Goal: Transaction & Acquisition: Purchase product/service

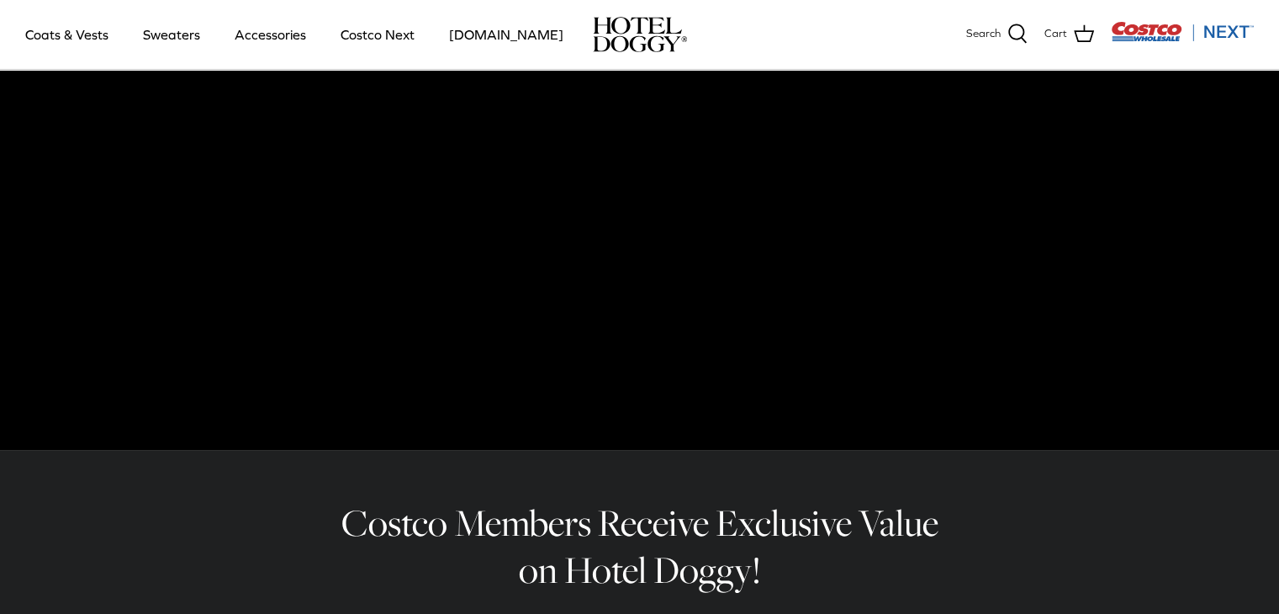
scroll to position [704, 0]
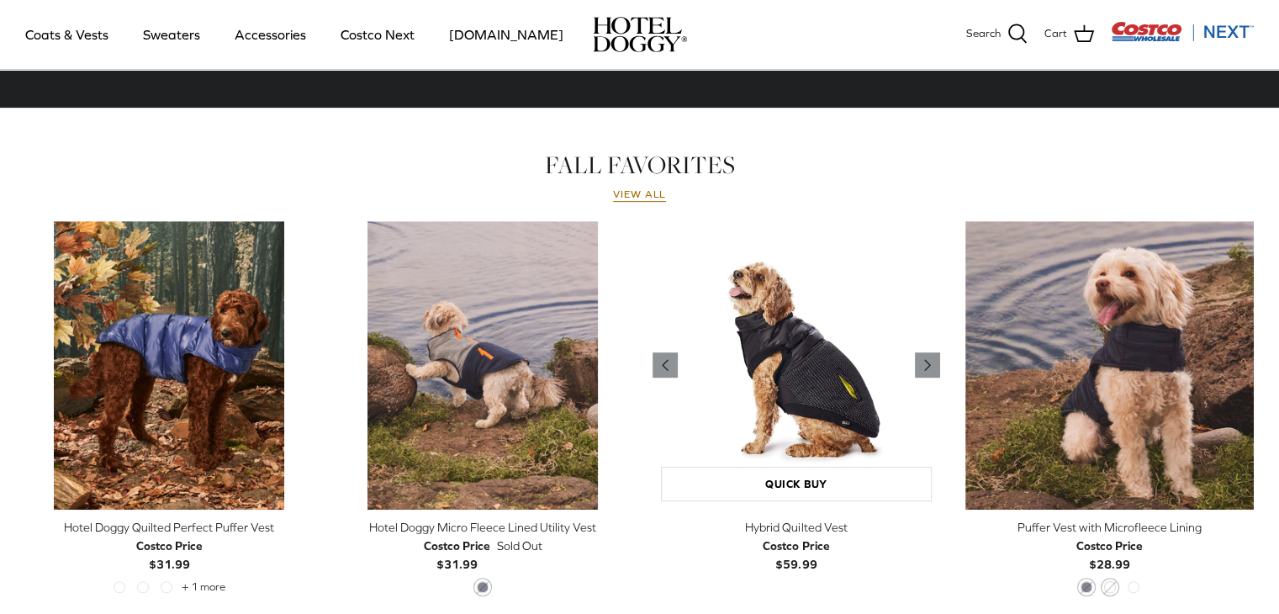
click at [833, 426] on img "Hybrid Quilted Vest" at bounding box center [796, 365] width 288 height 288
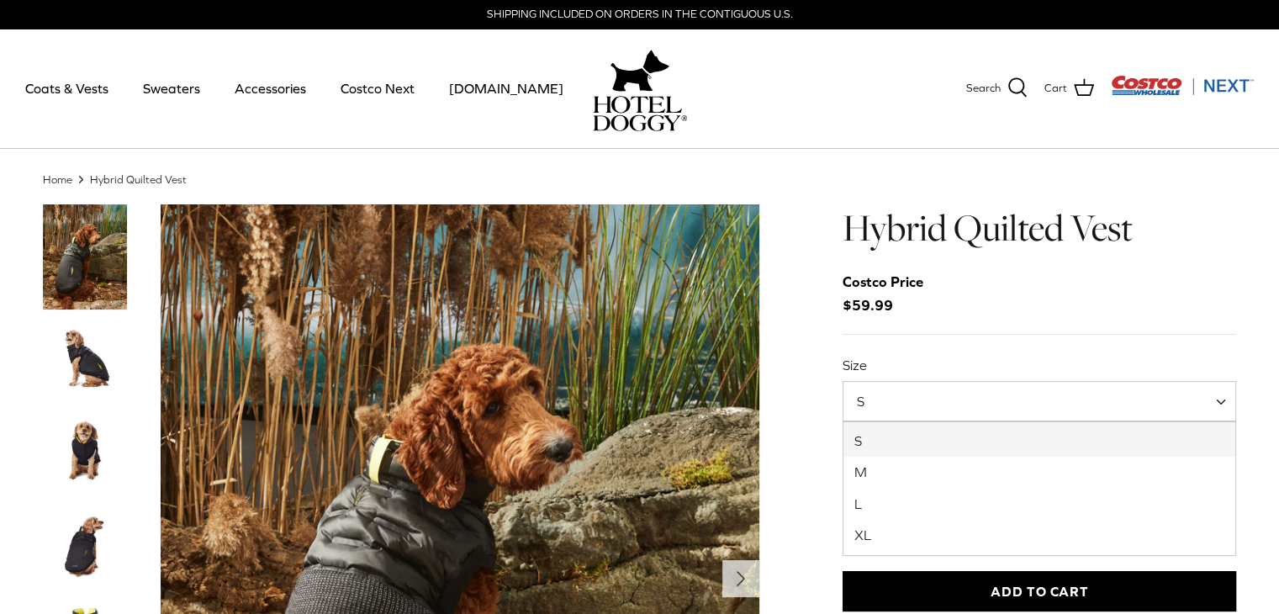
click at [1221, 398] on span at bounding box center [1226, 401] width 17 height 40
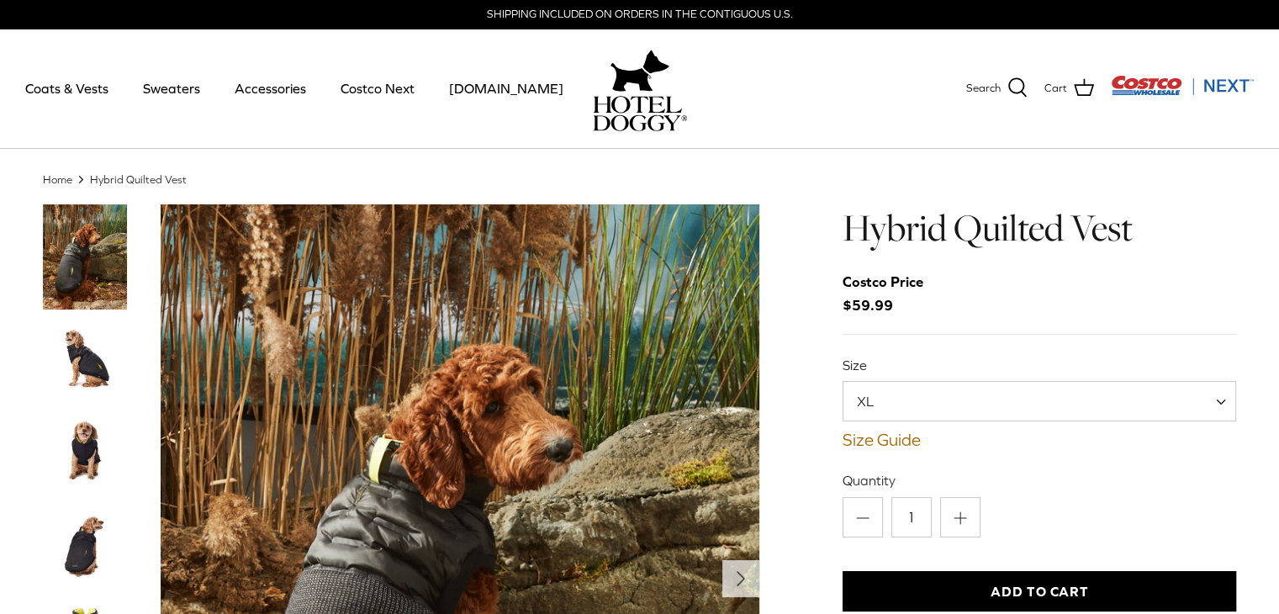
select select "XL"
click at [884, 440] on link "Size Guide" at bounding box center [1039, 440] width 394 height 20
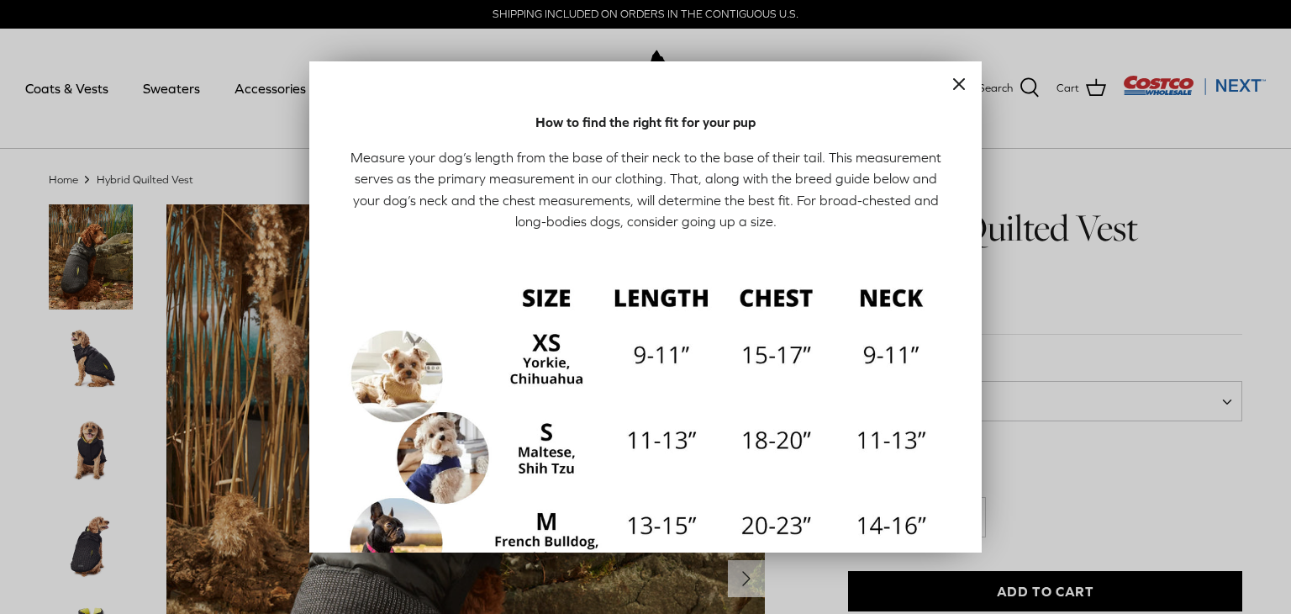
scroll to position [355, 0]
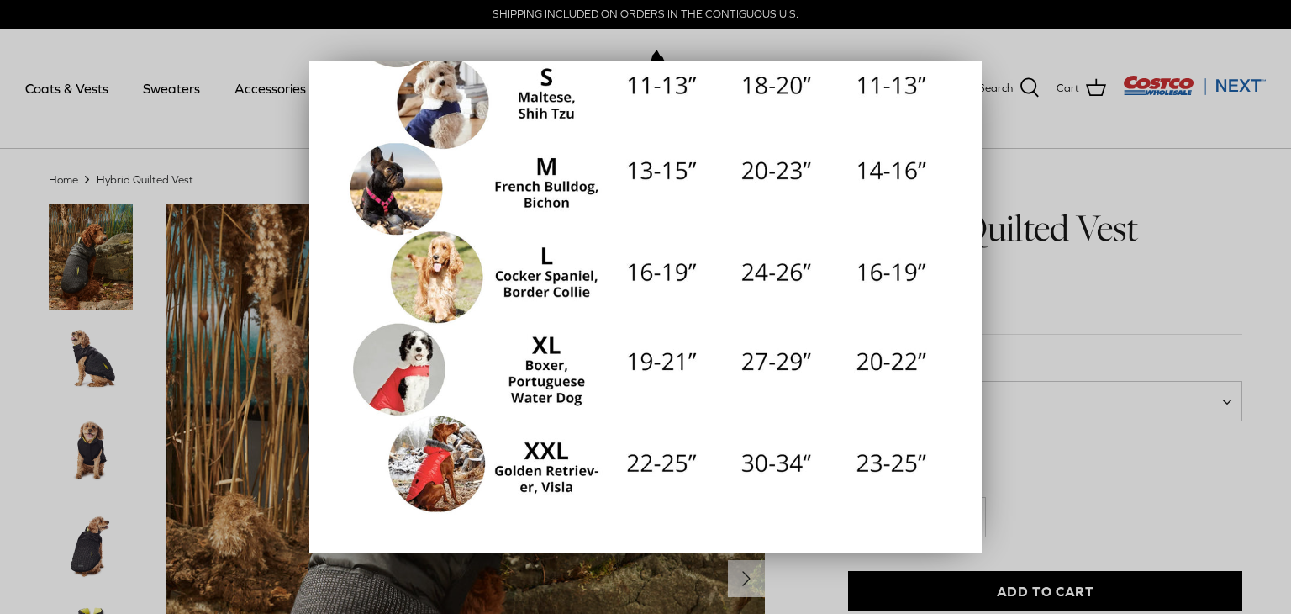
click at [444, 454] on img at bounding box center [645, 215] width 605 height 605
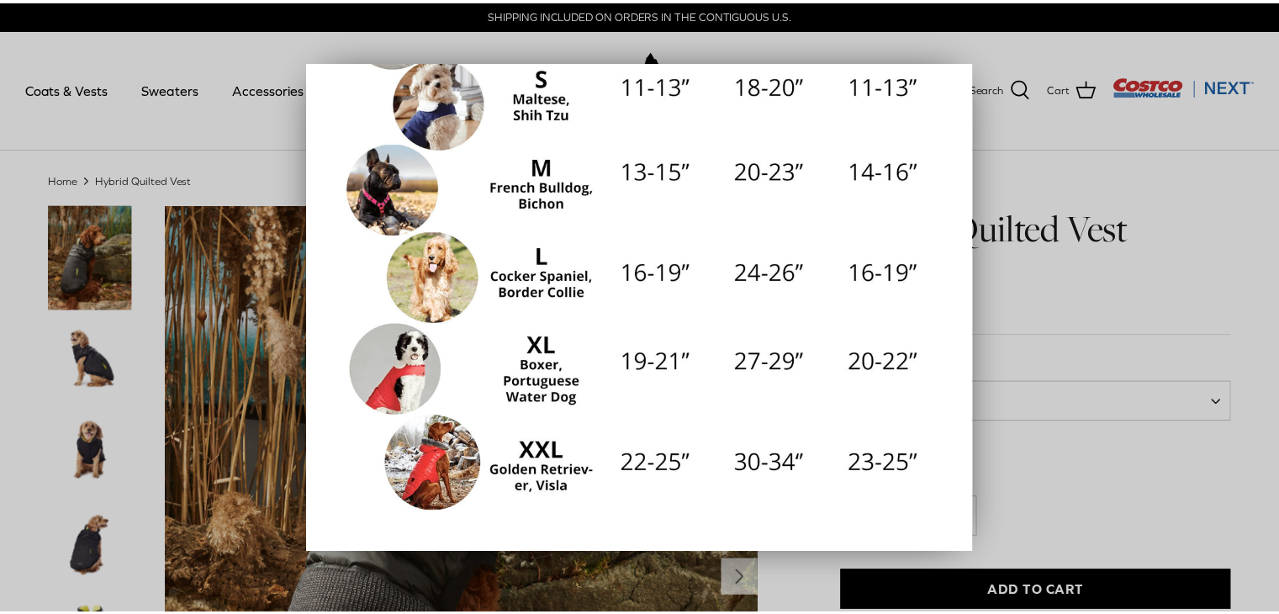
scroll to position [0, 0]
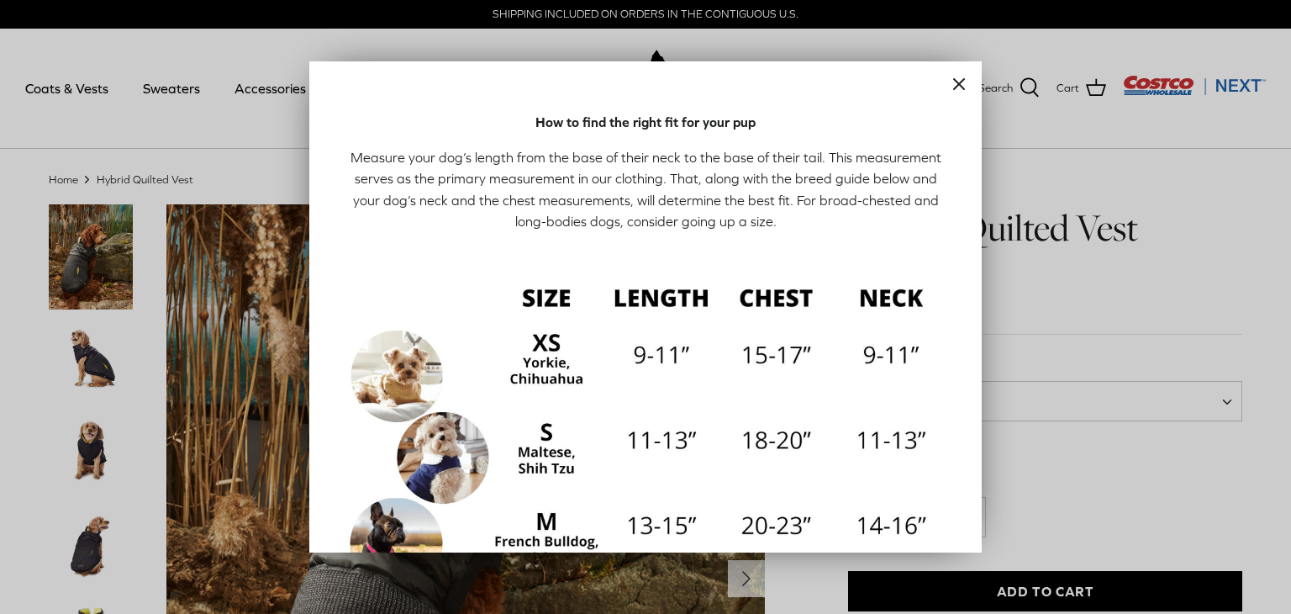
click at [1187, 256] on div at bounding box center [645, 307] width 1291 height 614
